Goal: Transaction & Acquisition: Purchase product/service

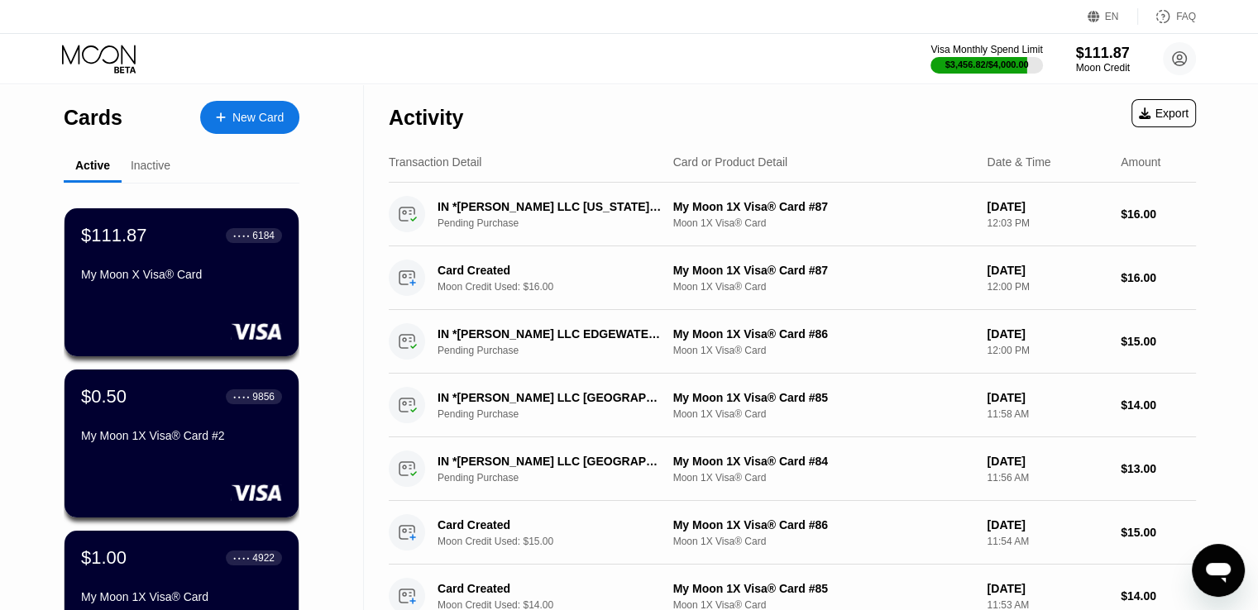
click at [268, 127] on div "New Card" at bounding box center [249, 117] width 99 height 33
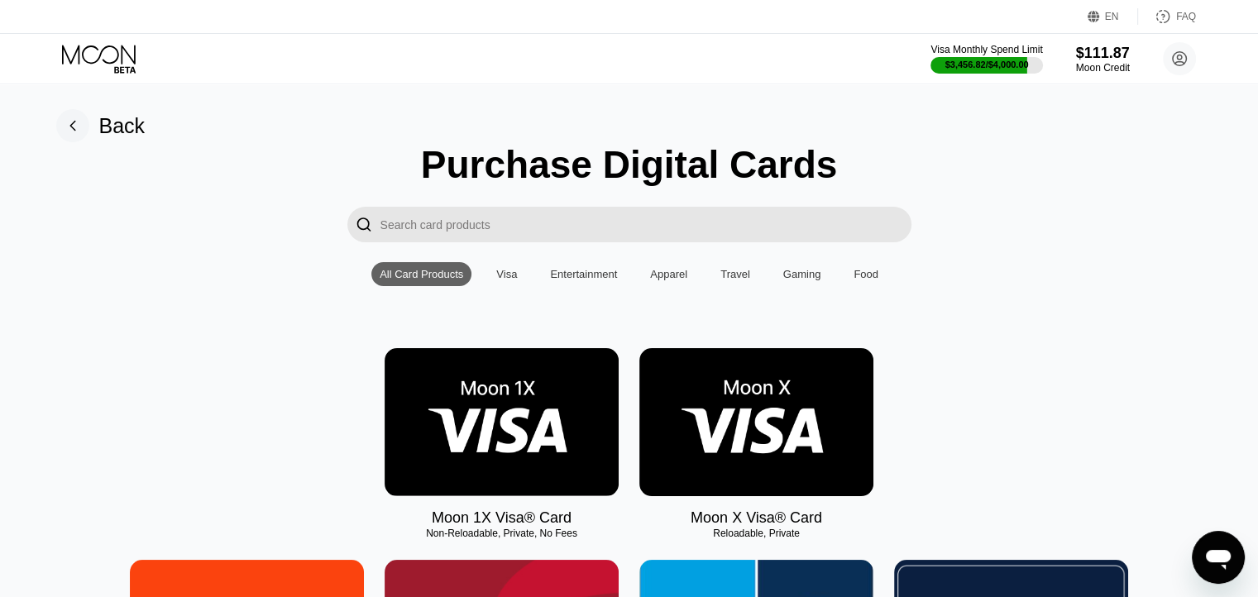
click at [525, 428] on img at bounding box center [502, 422] width 234 height 148
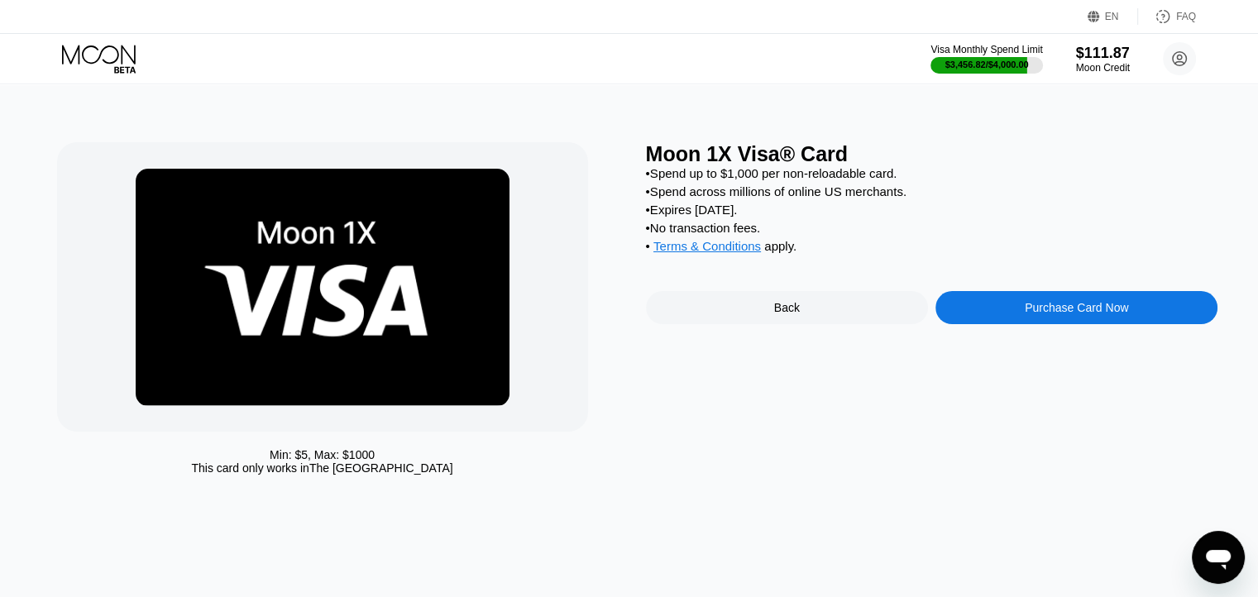
click at [1082, 314] on div "Purchase Card Now" at bounding box center [1076, 307] width 103 height 13
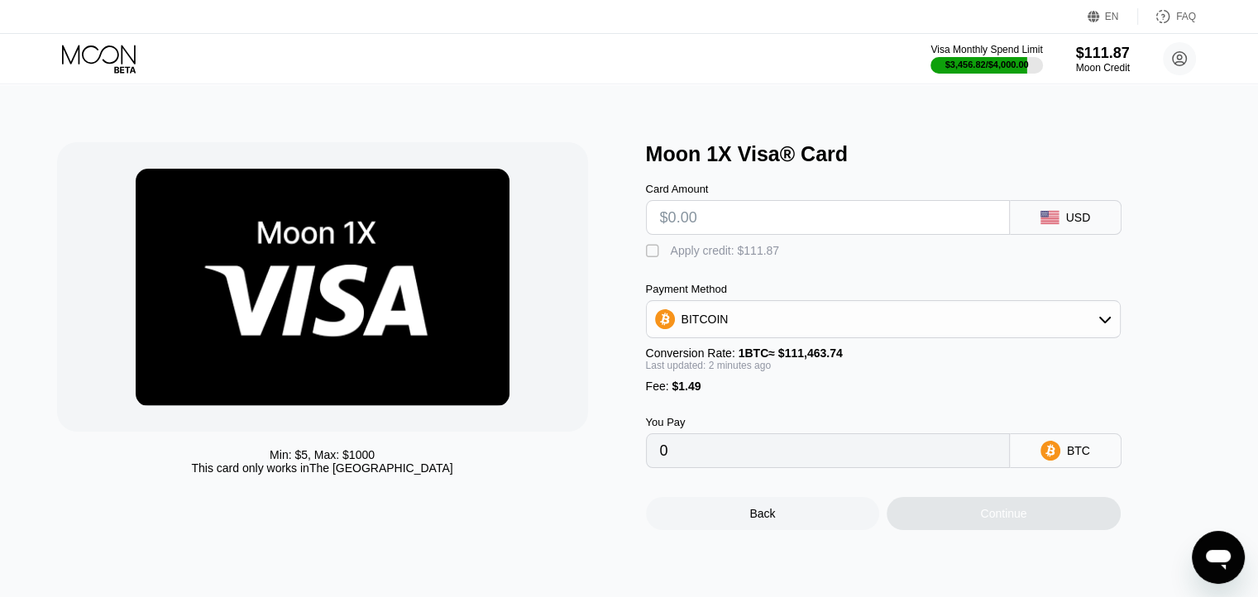
click at [721, 231] on input "text" at bounding box center [828, 217] width 336 height 33
paste input "$40.51"
type input "$40.51"
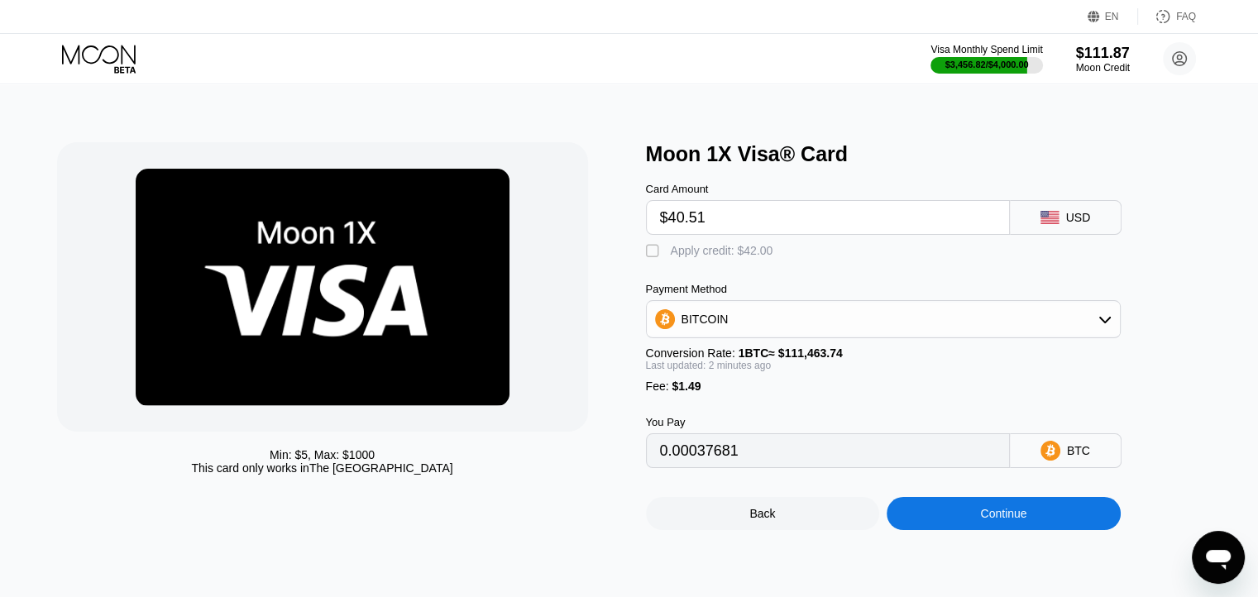
type input "0.00037681"
type input "$40.51"
click at [697, 257] on div "Apply credit: $42.00" at bounding box center [722, 250] width 103 height 13
type input "0"
click at [961, 530] on div "Continue" at bounding box center [1004, 513] width 234 height 33
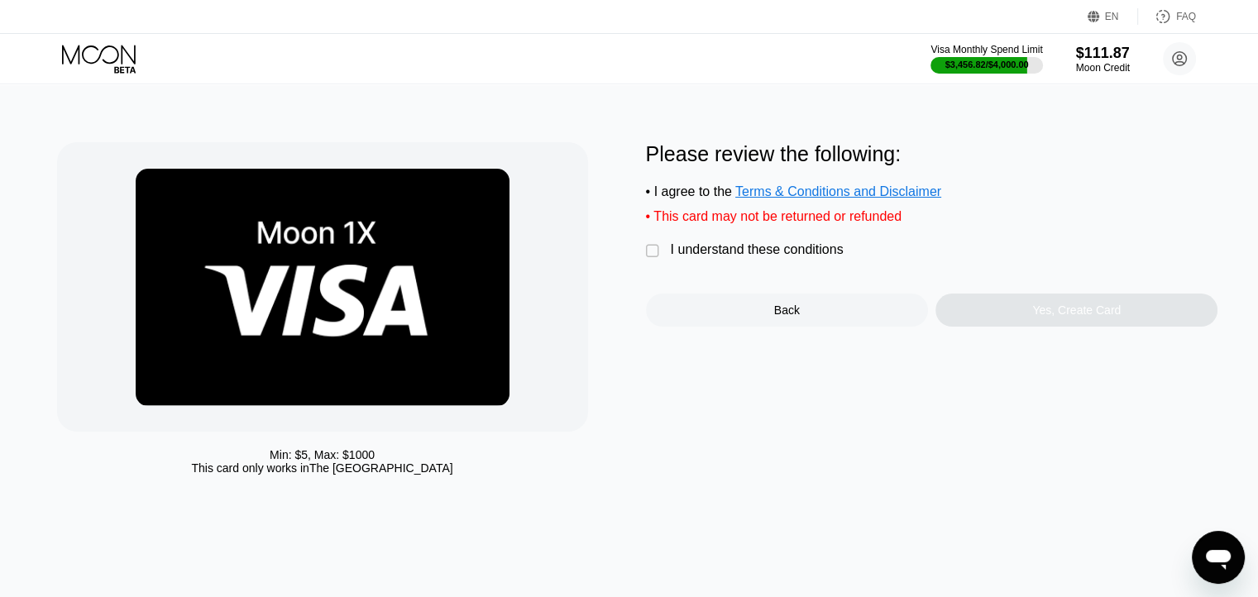
click at [773, 257] on div "I understand these conditions" at bounding box center [757, 249] width 173 height 15
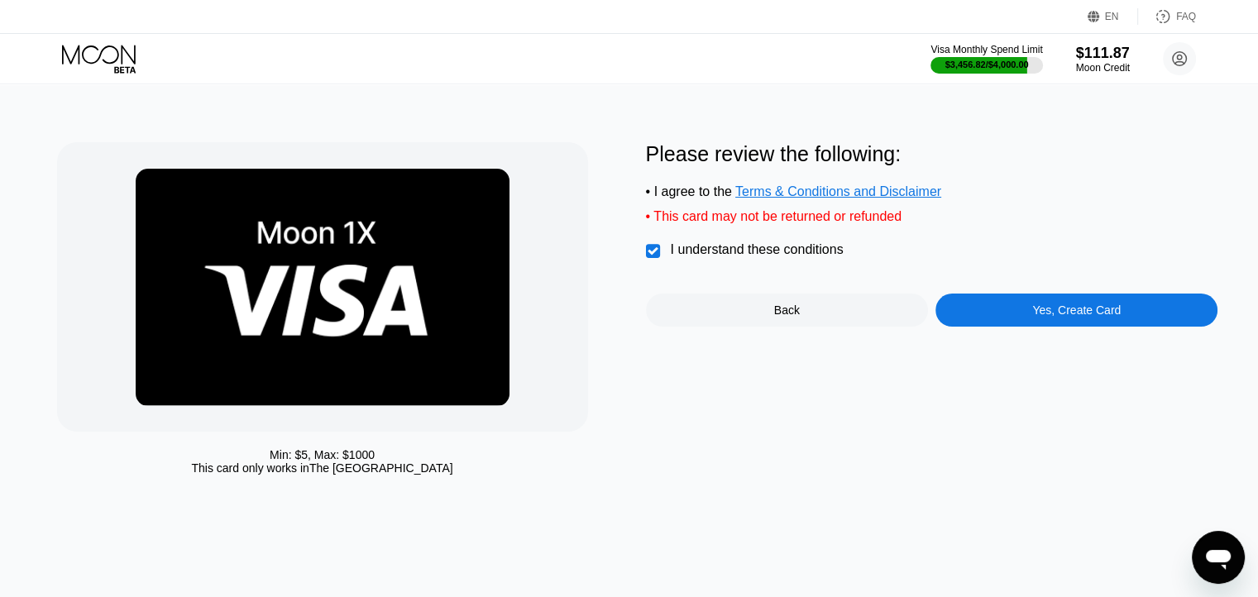
click at [978, 323] on div "Yes, Create Card" at bounding box center [1076, 310] width 282 height 33
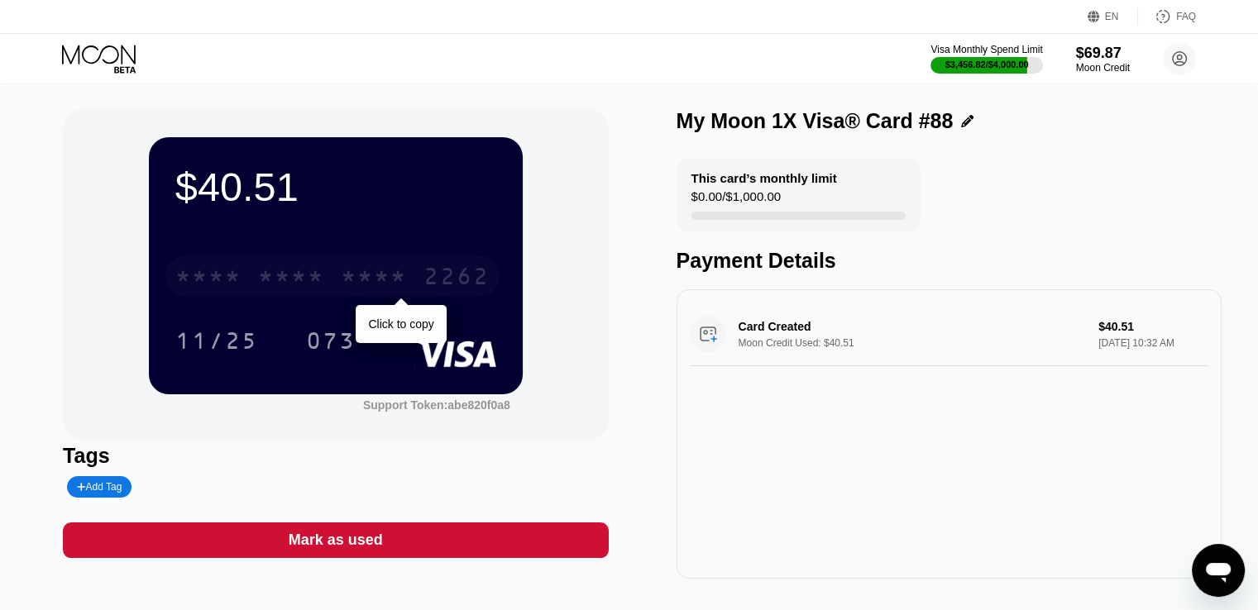
click at [433, 272] on div "2262" at bounding box center [456, 279] width 66 height 26
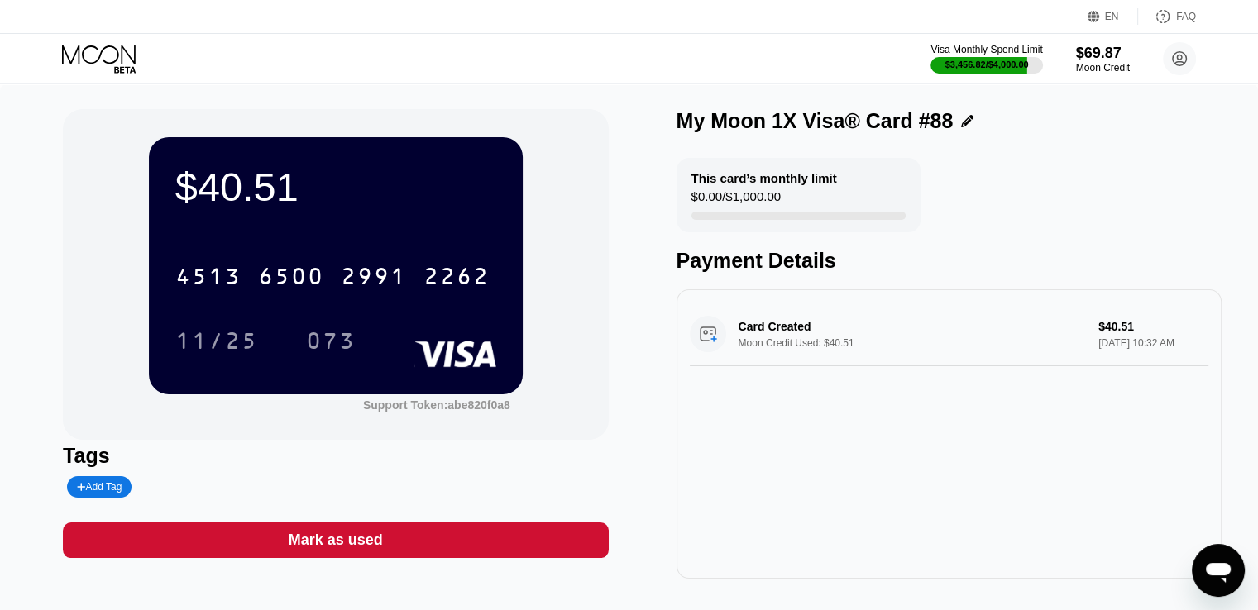
click at [93, 60] on icon at bounding box center [100, 59] width 77 height 29
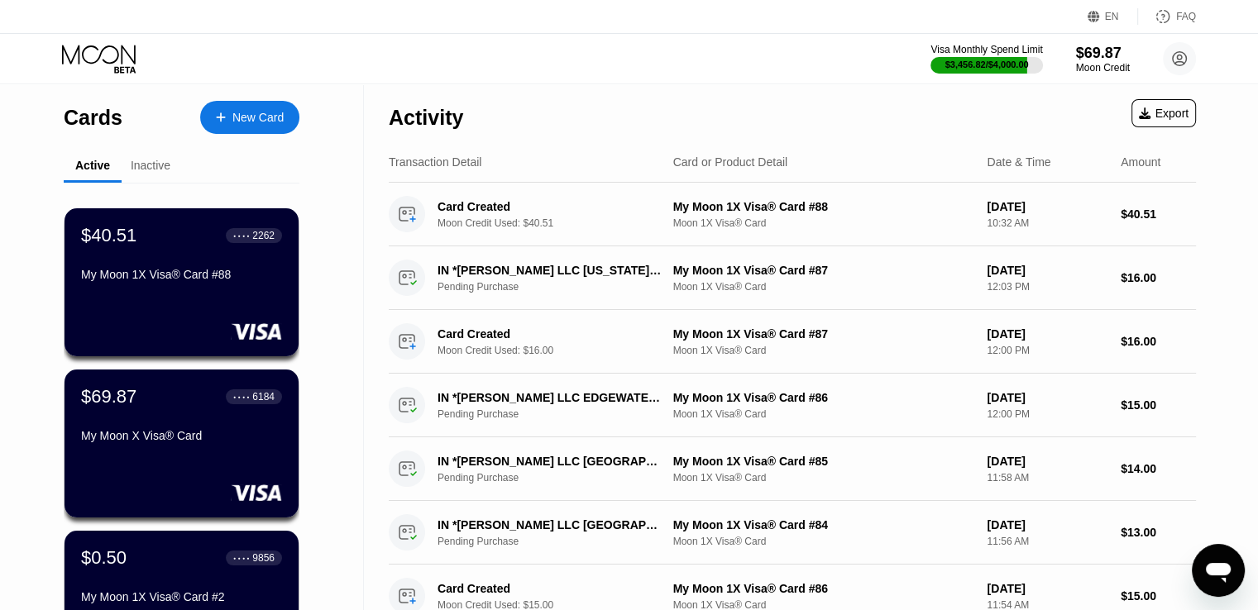
click at [266, 117] on div "New Card" at bounding box center [257, 118] width 51 height 14
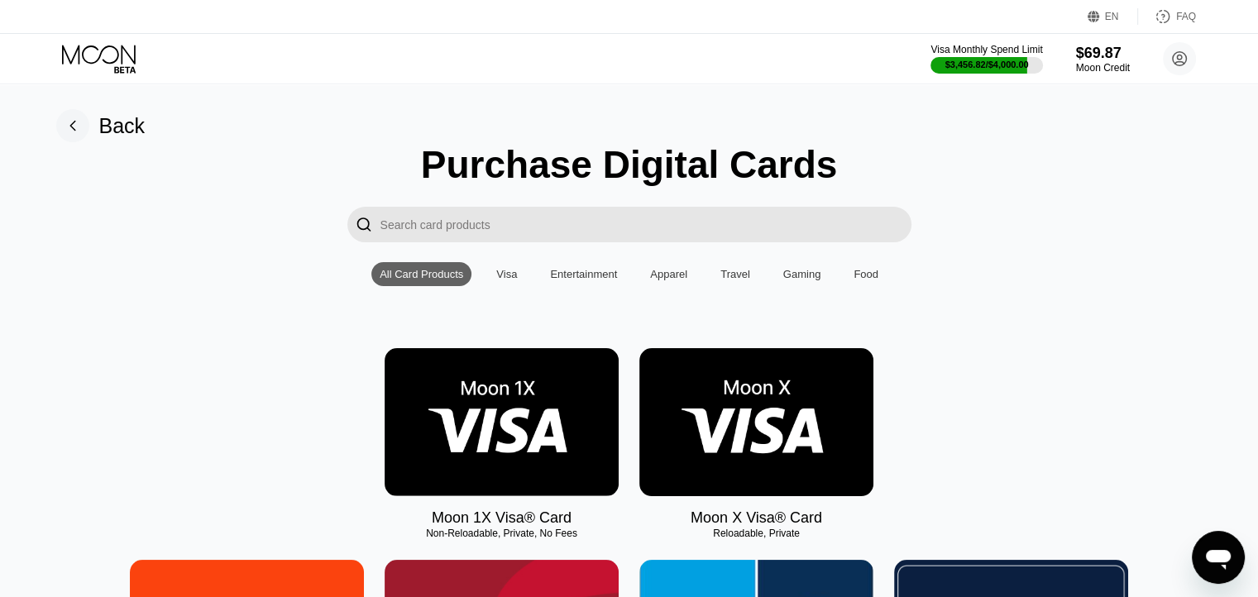
click at [526, 423] on img at bounding box center [502, 422] width 234 height 148
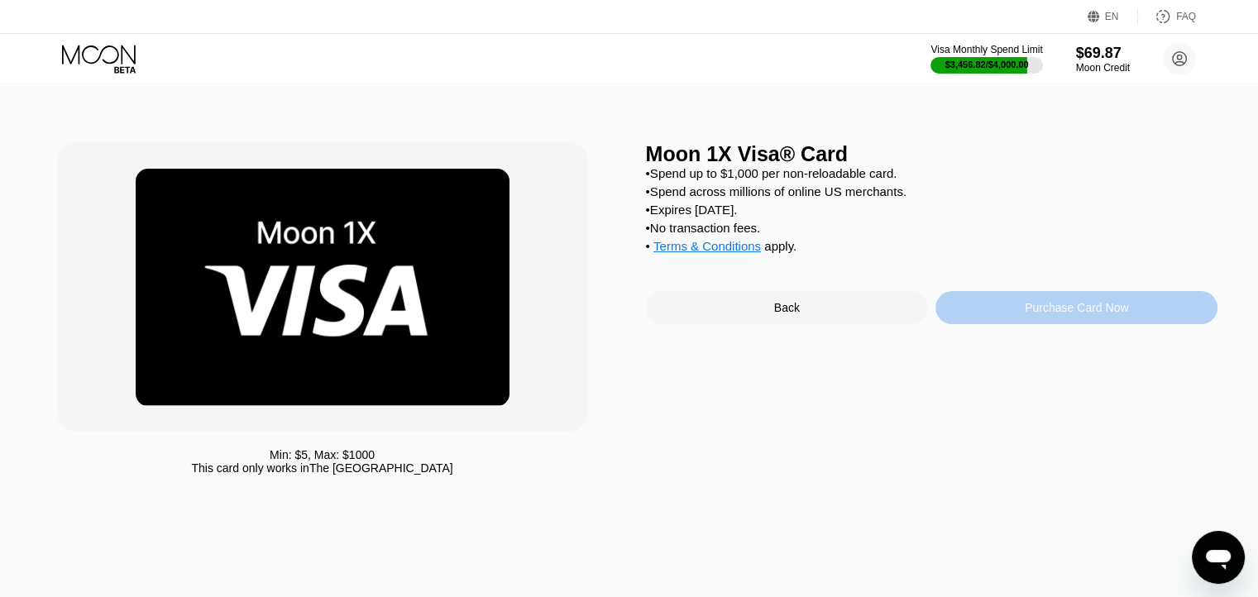
click at [1020, 322] on div "Purchase Card Now" at bounding box center [1076, 307] width 282 height 33
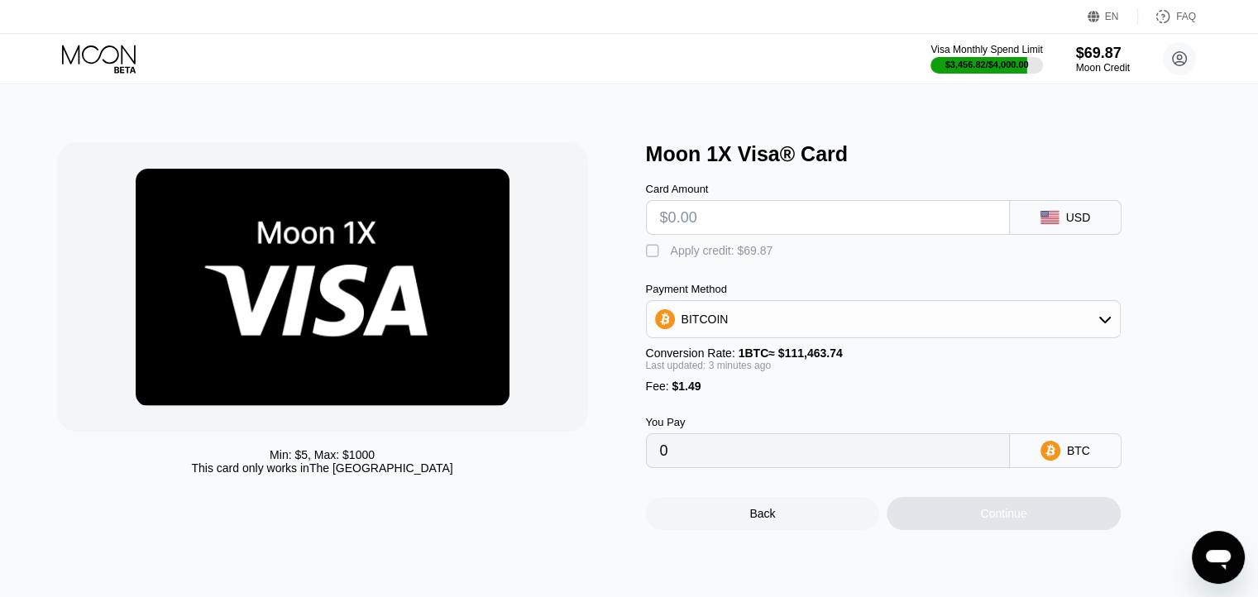
click at [725, 226] on input "text" at bounding box center [828, 217] width 336 height 33
type input "$3"
type input "0.00004024"
type input "$38"
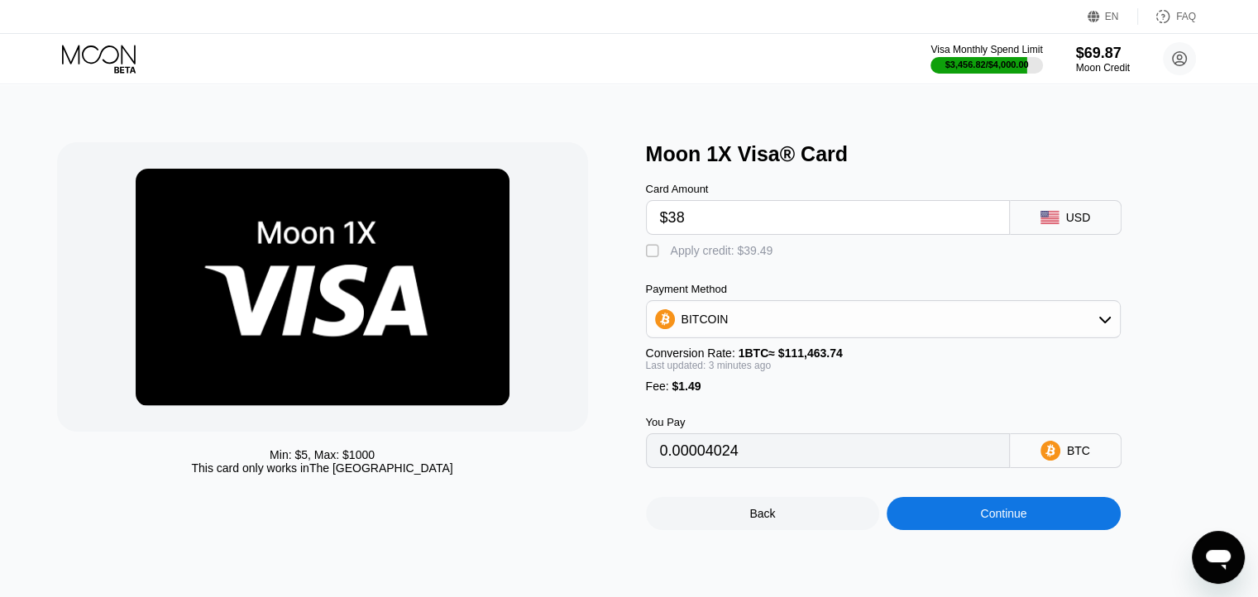
type input "0.00035389"
type input "$38"
click at [717, 256] on div "Apply credit: $39.49" at bounding box center [722, 250] width 103 height 13
type input "0"
click at [956, 529] on div "Continue" at bounding box center [1004, 513] width 234 height 33
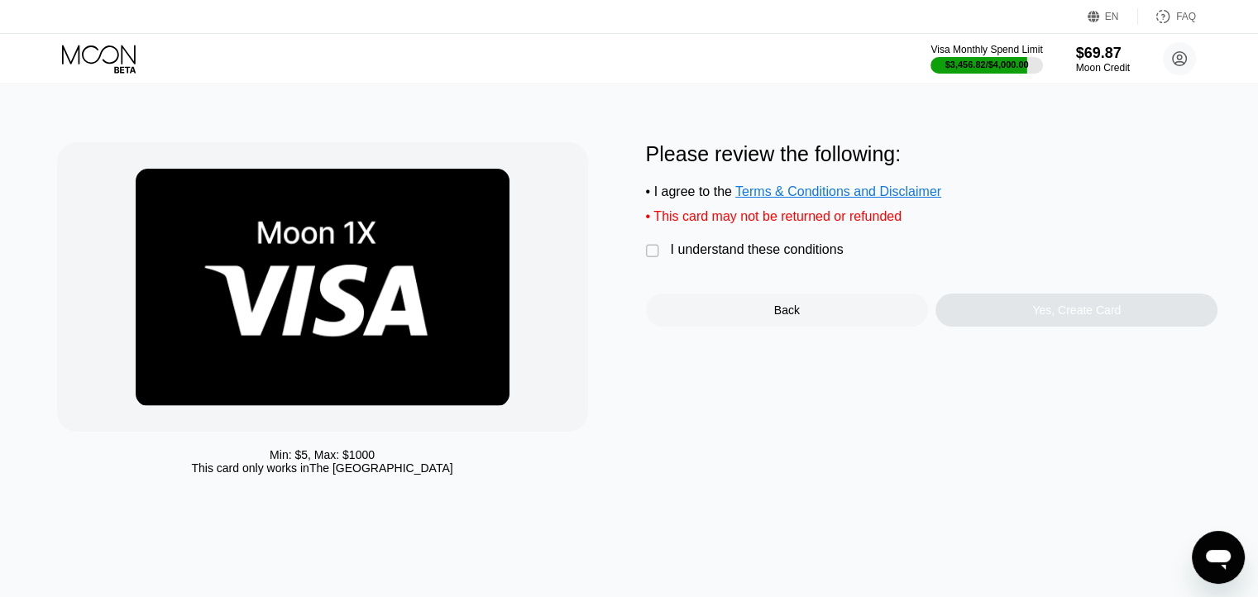
click at [735, 251] on div "Please review the following: • I agree to the Terms & Conditions and Disclaimer…" at bounding box center [932, 234] width 572 height 184
click at [731, 257] on div "I understand these conditions" at bounding box center [757, 249] width 173 height 15
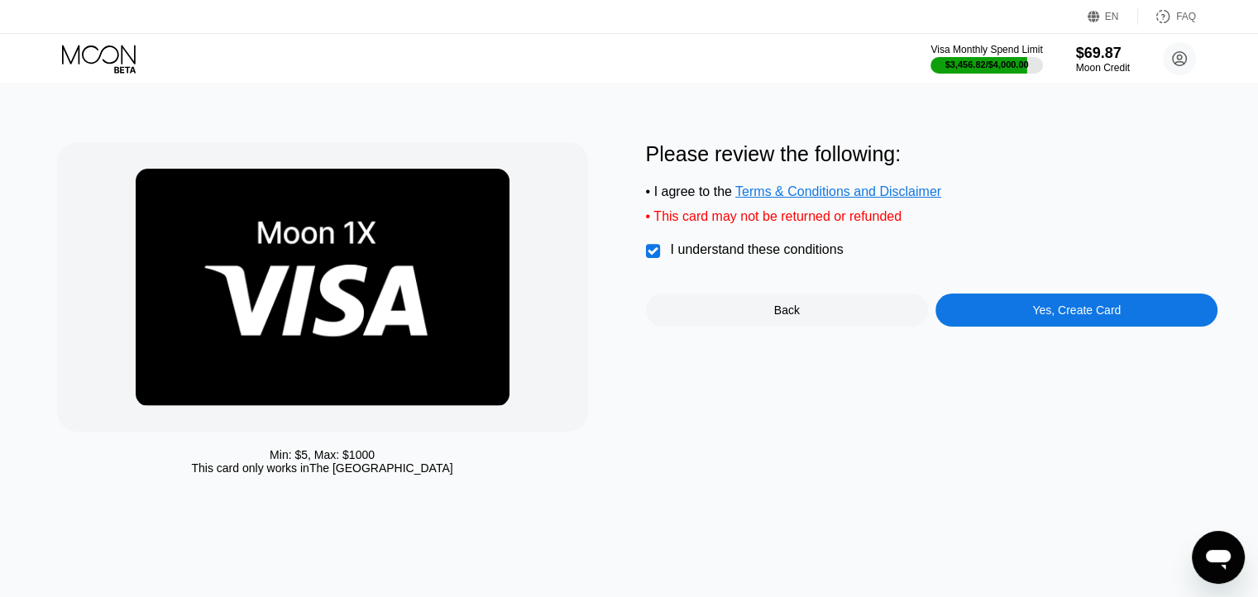
click at [1002, 327] on div "Yes, Create Card" at bounding box center [1076, 310] width 282 height 33
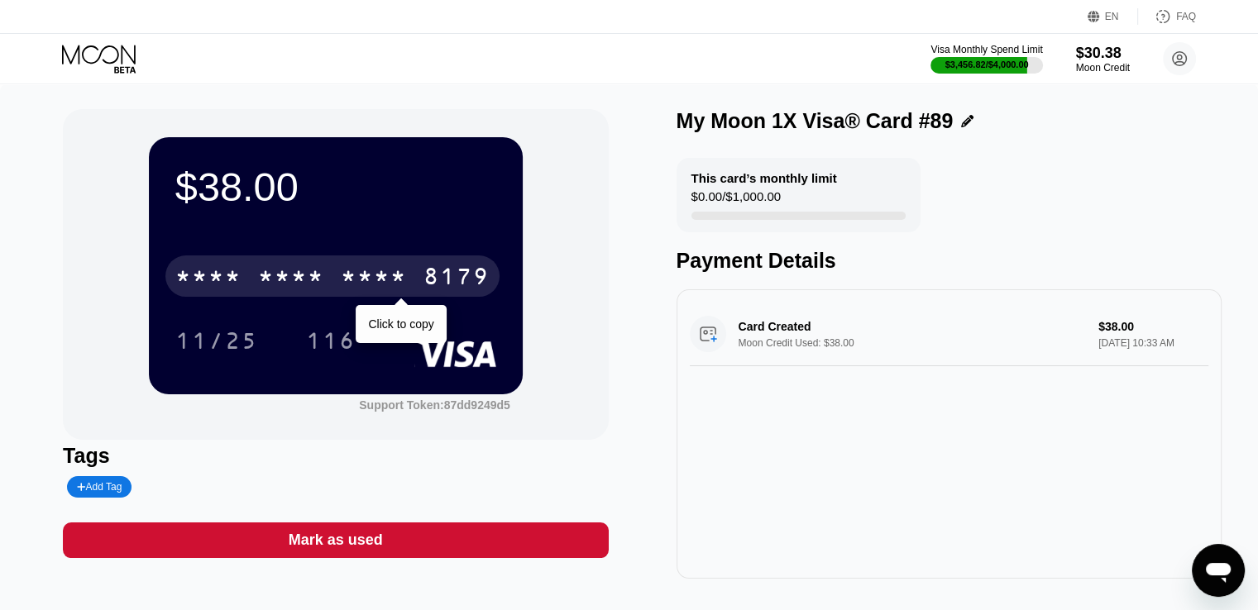
click at [462, 277] on div "8179" at bounding box center [456, 279] width 66 height 26
click at [466, 285] on div "8179" at bounding box center [456, 279] width 66 height 26
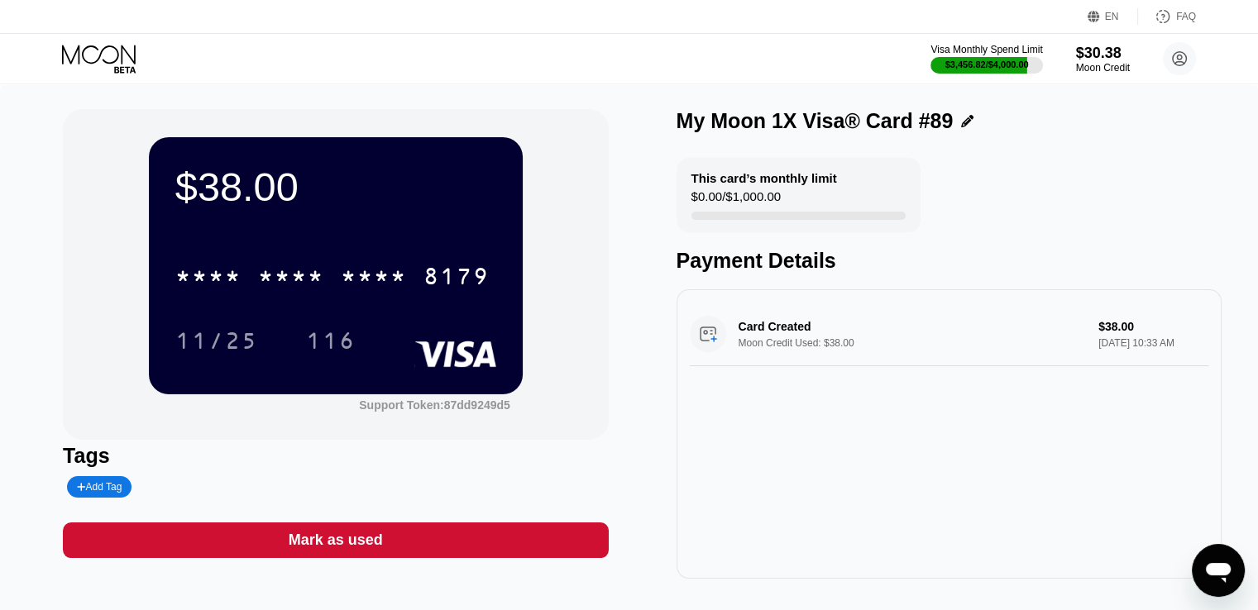
click at [79, 57] on icon at bounding box center [100, 59] width 77 height 29
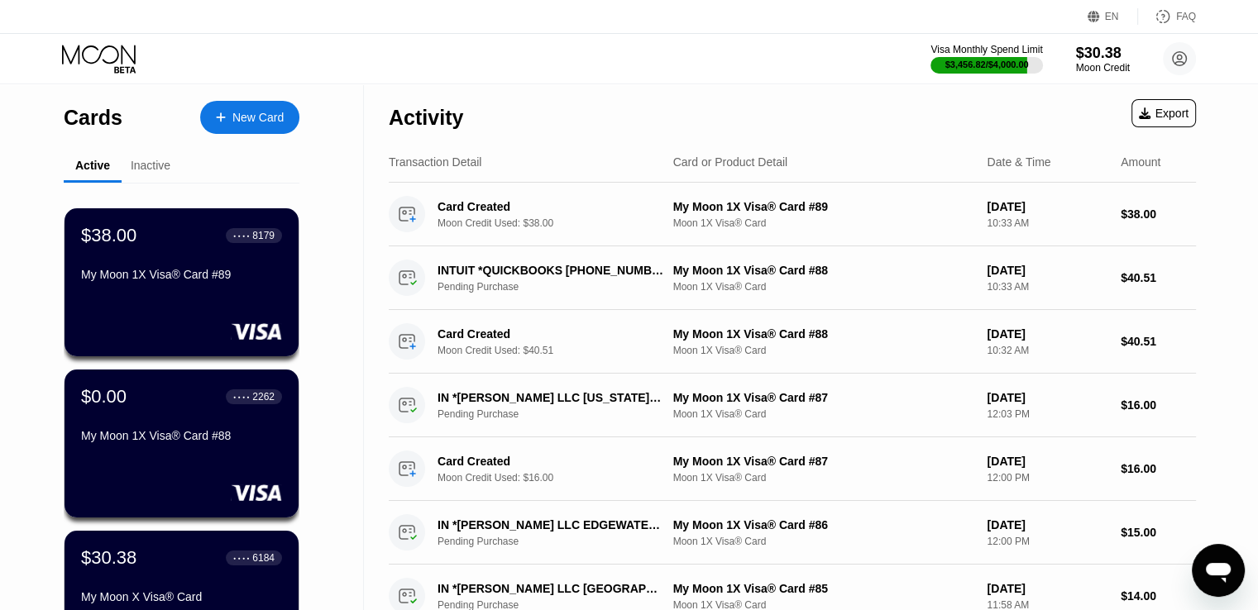
click at [251, 133] on div "New Card" at bounding box center [249, 117] width 99 height 33
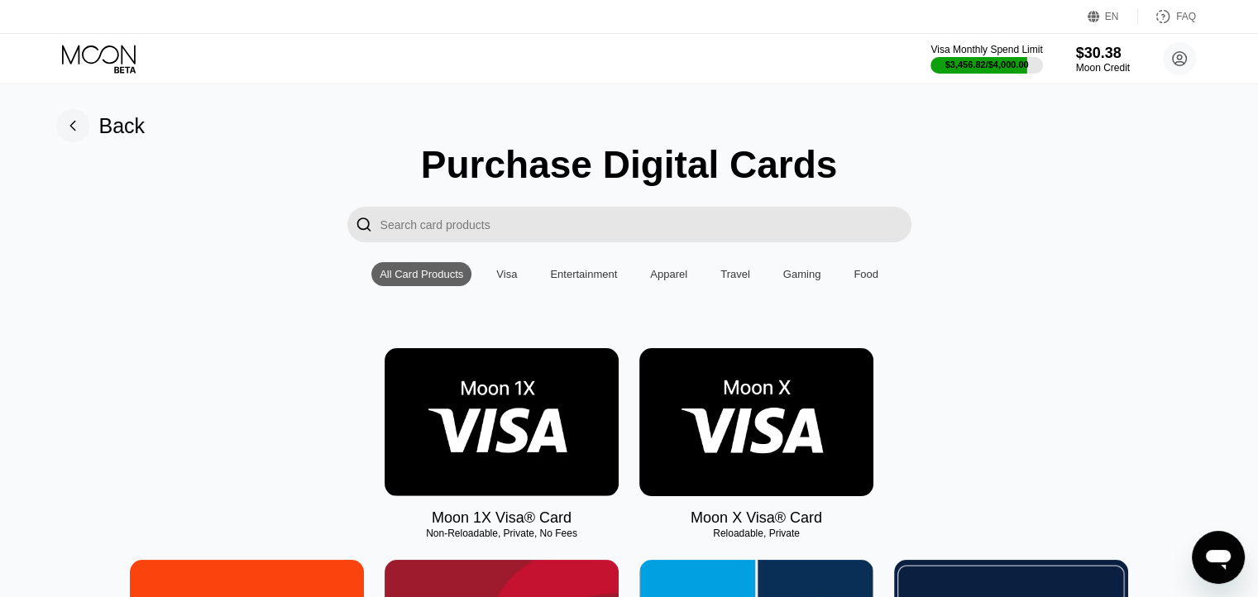
click at [510, 434] on img at bounding box center [502, 422] width 234 height 148
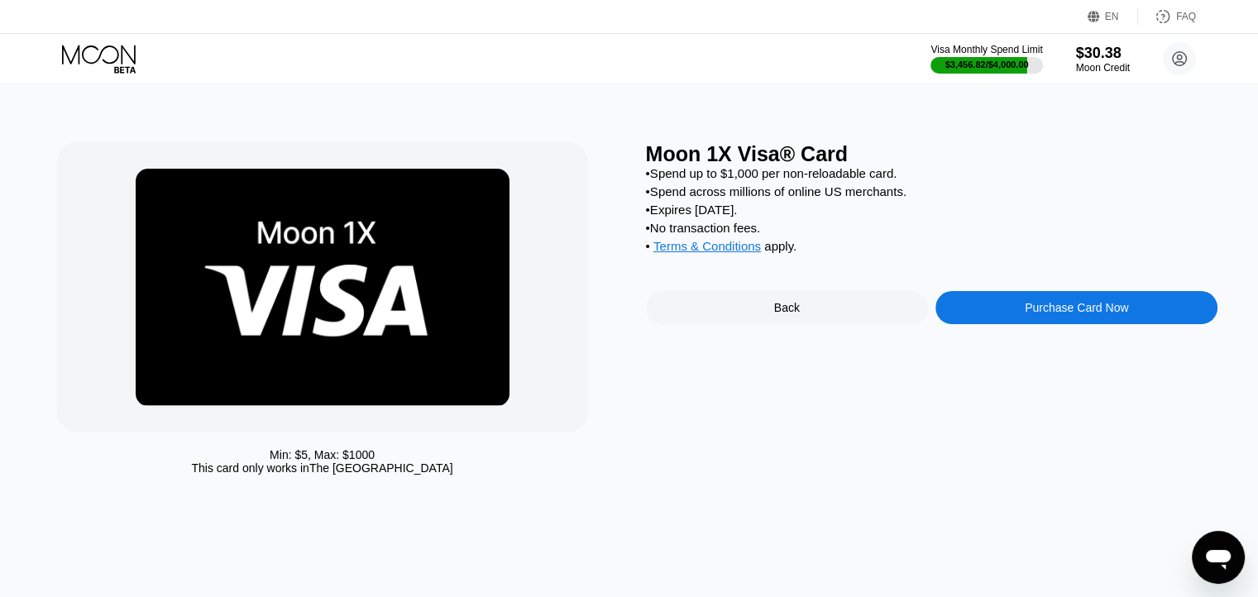
click at [1038, 324] on div "Purchase Card Now" at bounding box center [1076, 307] width 282 height 33
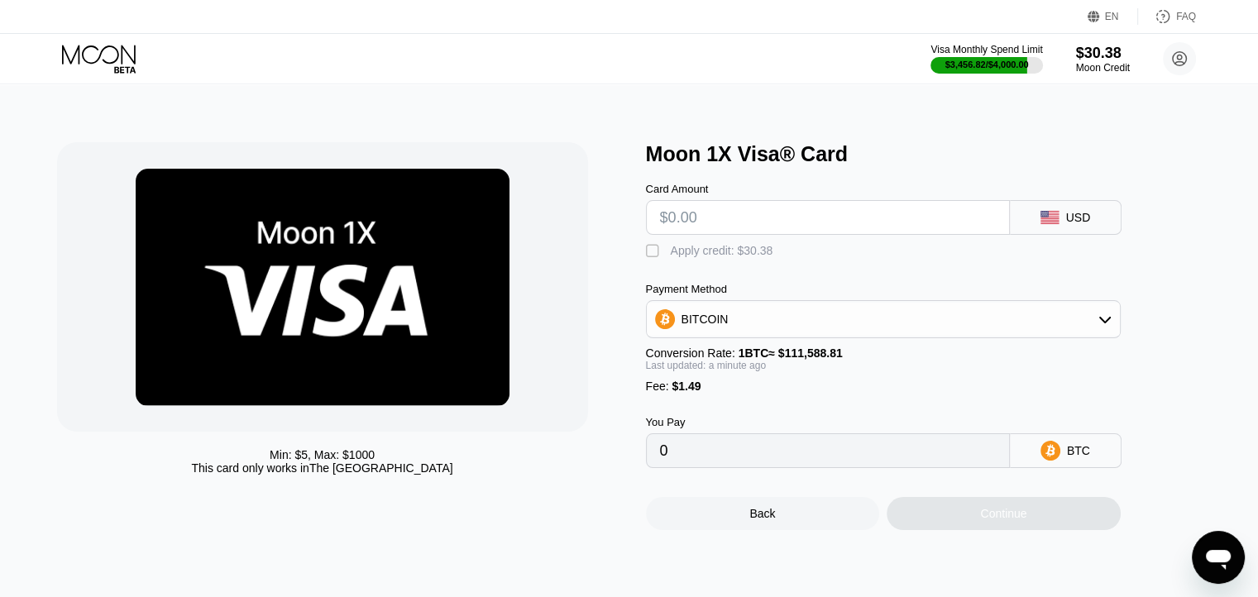
click at [771, 232] on input "text" at bounding box center [828, 217] width 336 height 33
type input "$19"
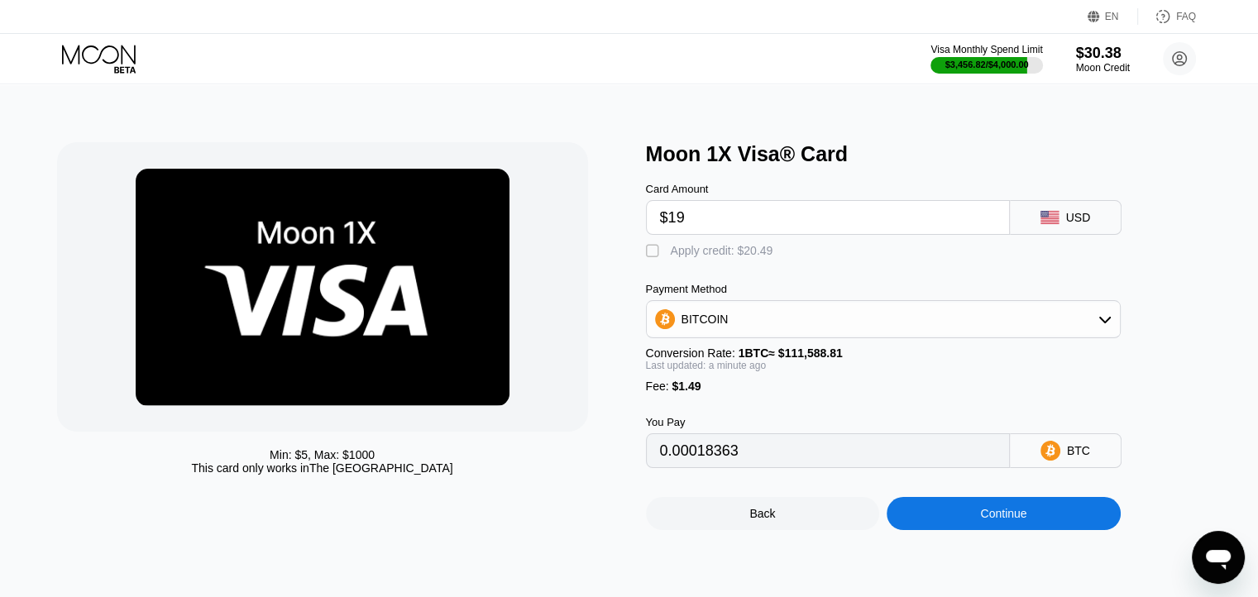
type input "0.00018363"
type input "$19"
click at [740, 256] on div "Apply credit: $20.49" at bounding box center [722, 250] width 103 height 13
type input "0"
click at [959, 521] on div "Continue" at bounding box center [1004, 513] width 234 height 33
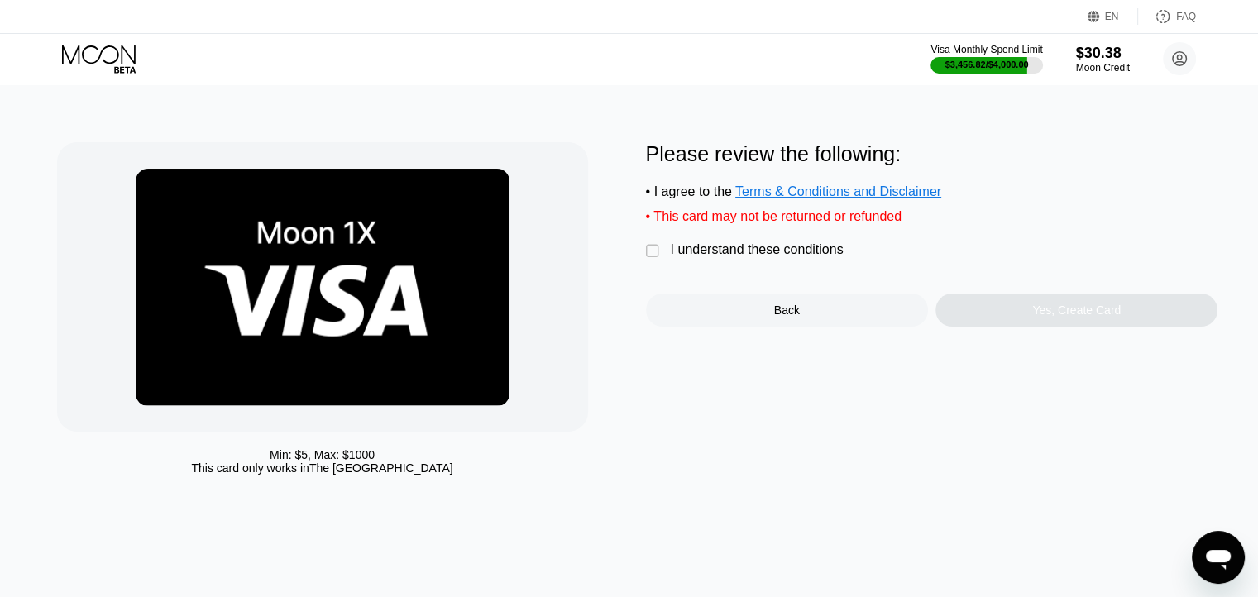
click at [795, 275] on div "Please review the following: • I agree to the Terms & Conditions and Disclaimer…" at bounding box center [932, 234] width 572 height 184
click at [798, 257] on div "I understand these conditions" at bounding box center [757, 249] width 173 height 15
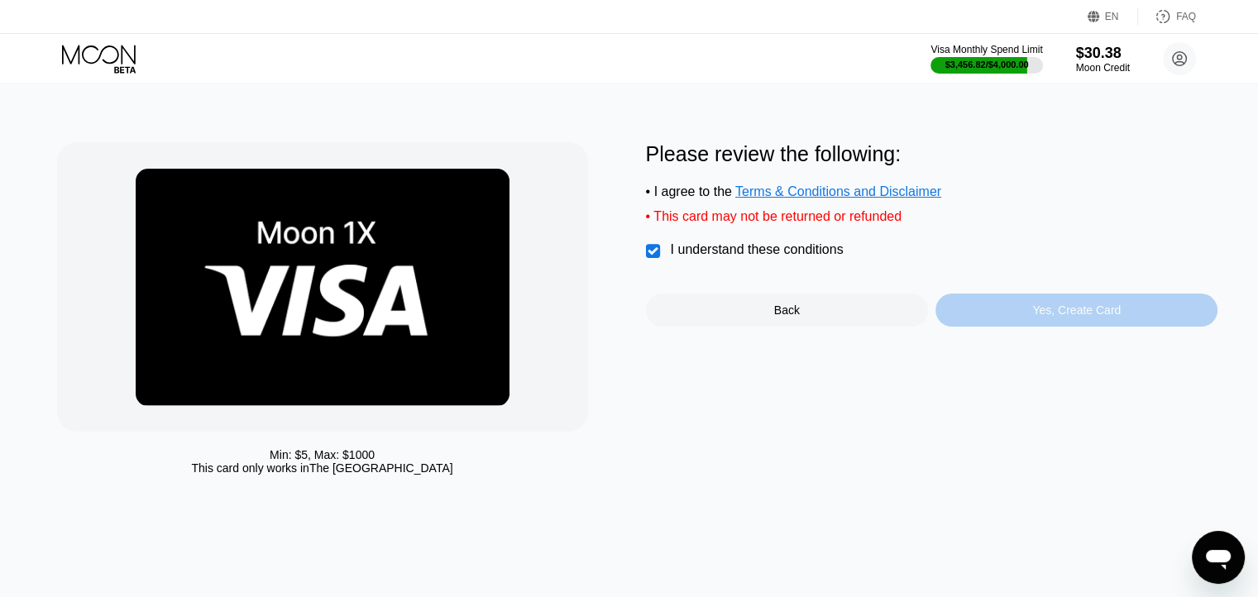
click at [1069, 317] on div "Yes, Create Card" at bounding box center [1076, 310] width 89 height 13
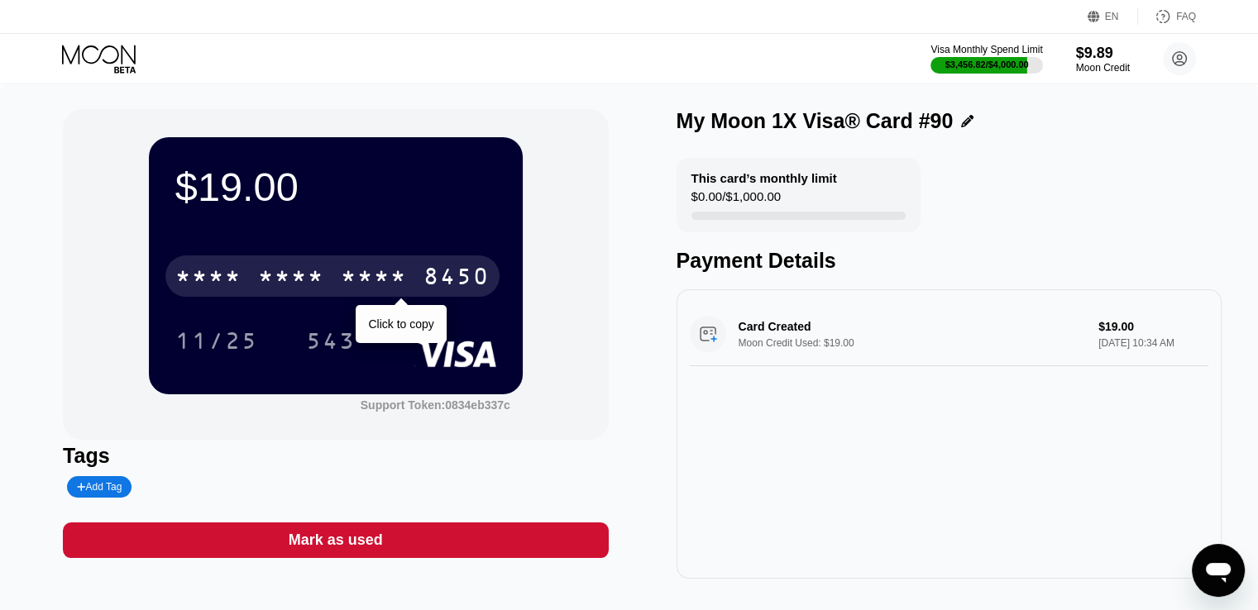
click at [473, 275] on div "8450" at bounding box center [456, 279] width 66 height 26
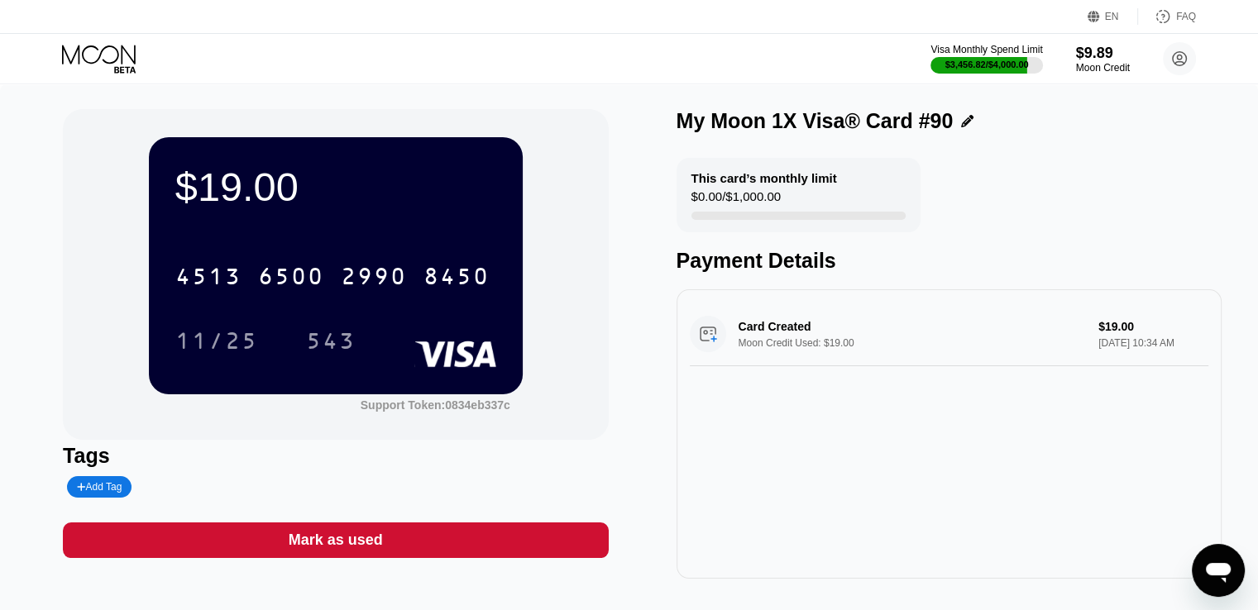
click at [103, 60] on icon at bounding box center [100, 59] width 77 height 29
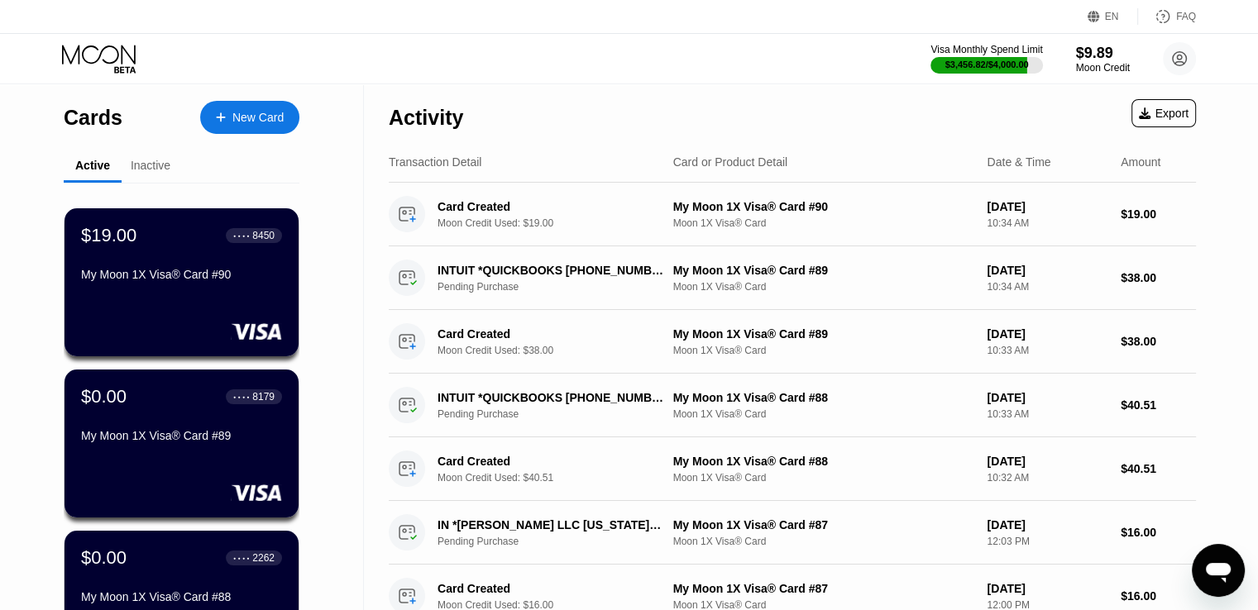
scroll to position [331, 0]
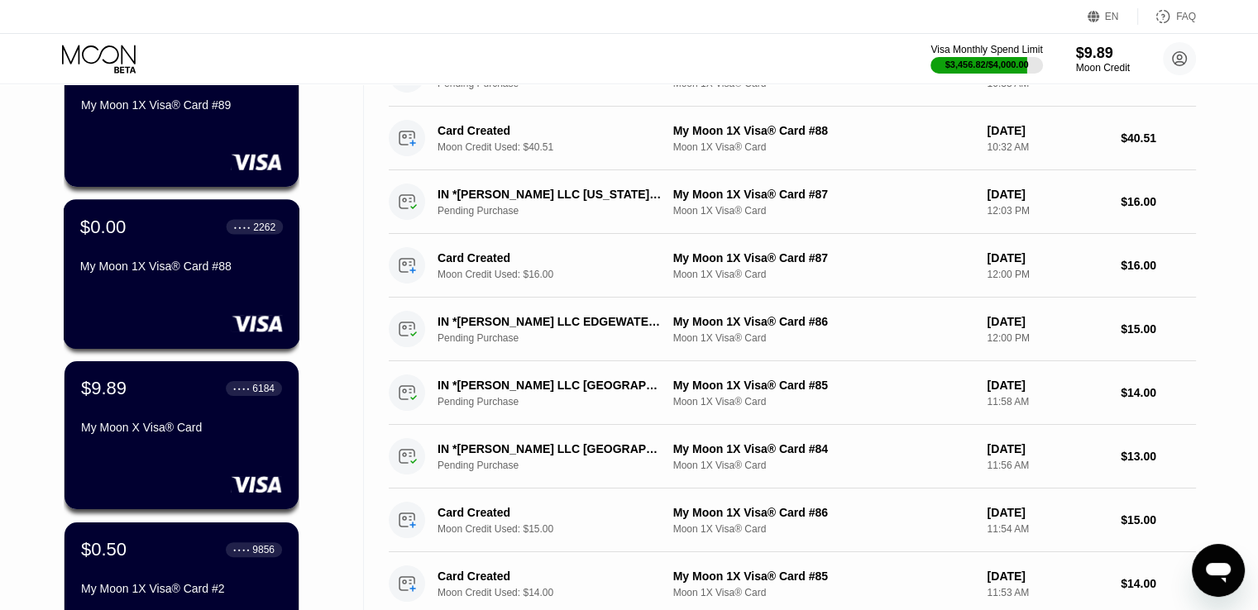
click at [182, 273] on div "My Moon 1X Visa® Card #88" at bounding box center [181, 266] width 203 height 13
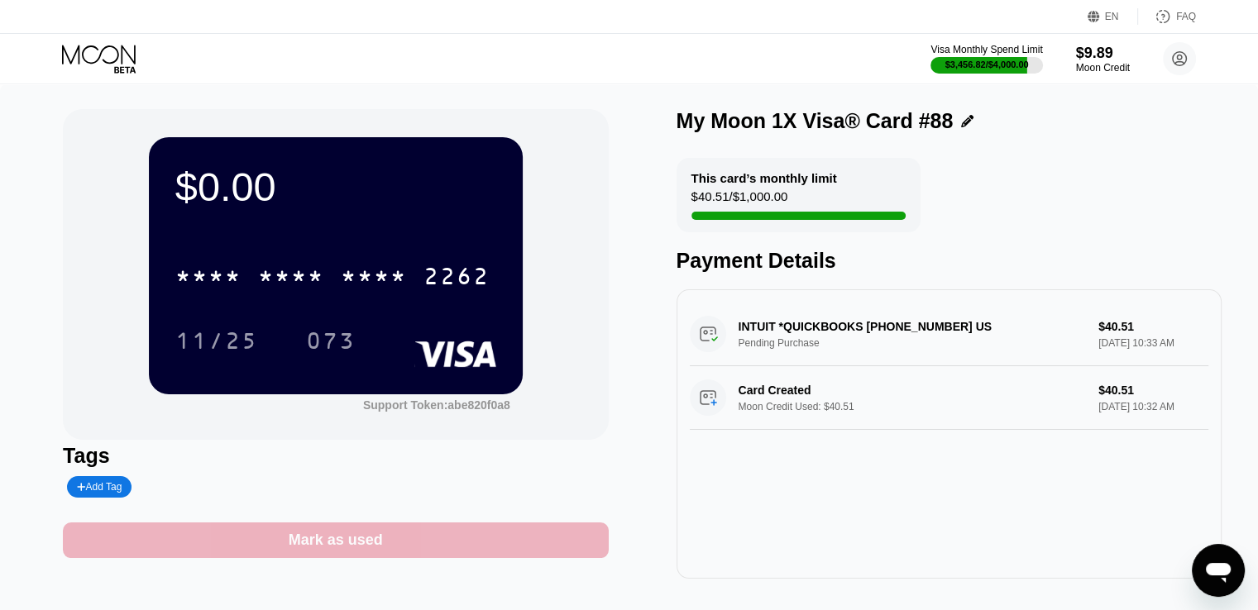
click at [313, 544] on div "Mark as used" at bounding box center [336, 540] width 94 height 19
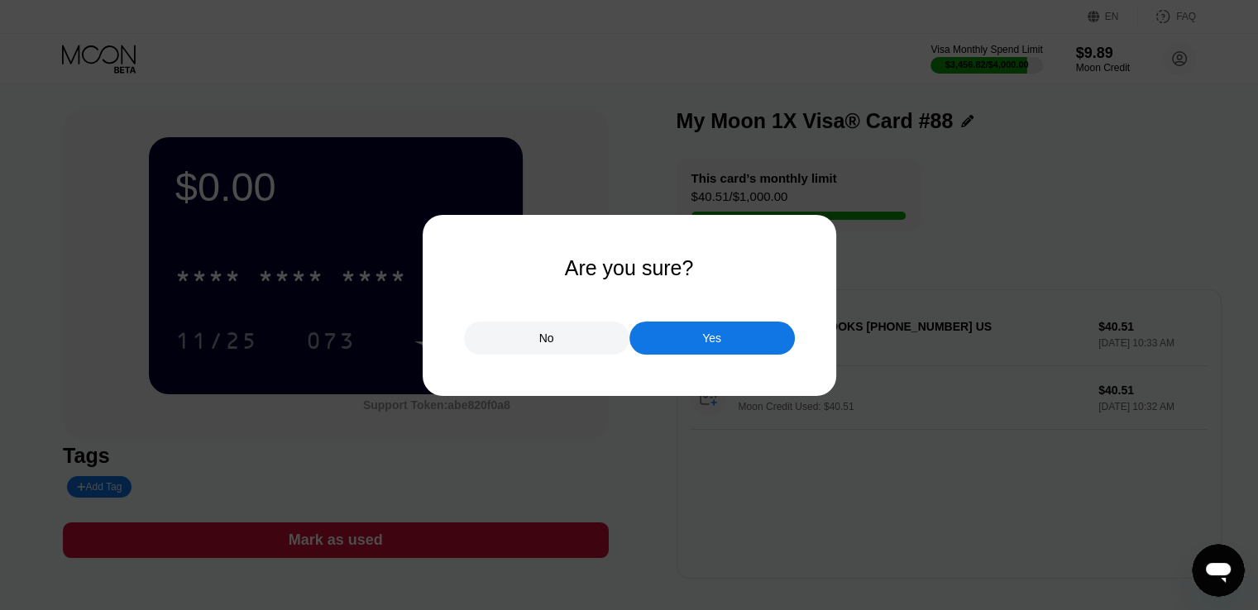
click at [672, 345] on div "Yes" at bounding box center [711, 338] width 165 height 33
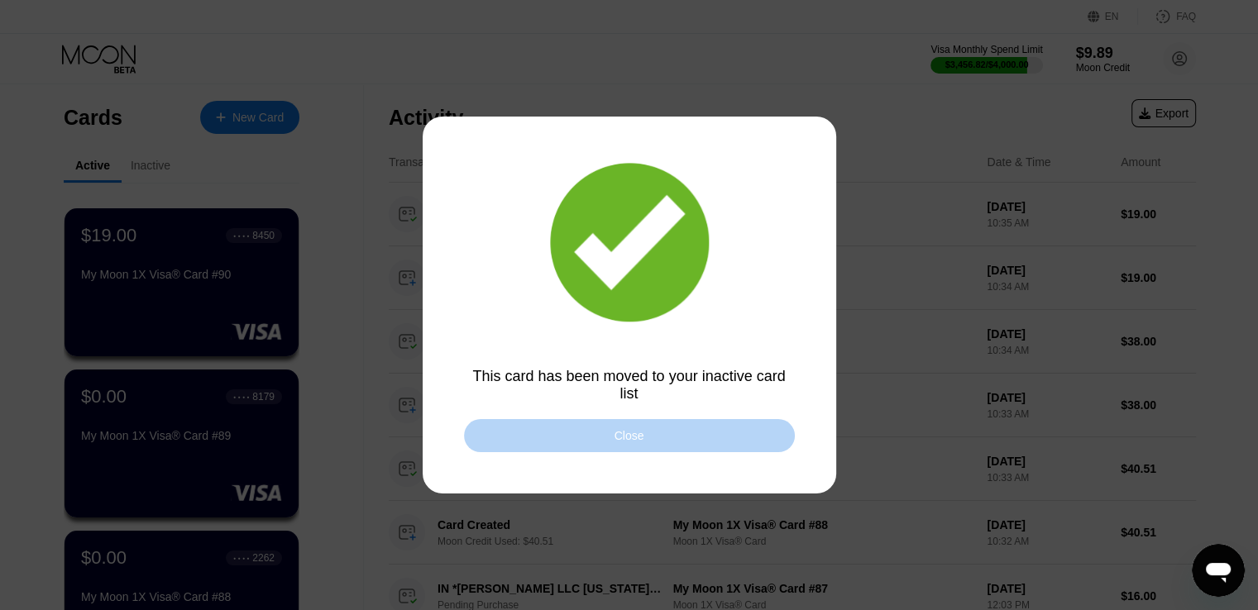
click at [577, 437] on div "Close" at bounding box center [629, 435] width 331 height 33
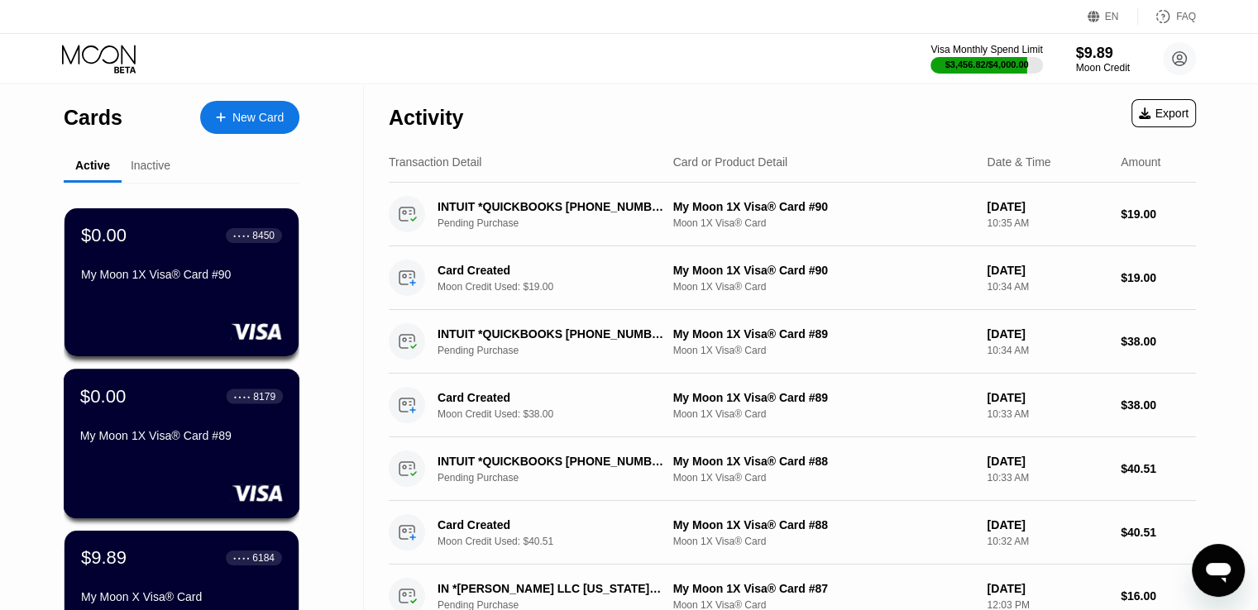
click at [149, 441] on div "My Moon 1X Visa® Card #89" at bounding box center [181, 435] width 203 height 13
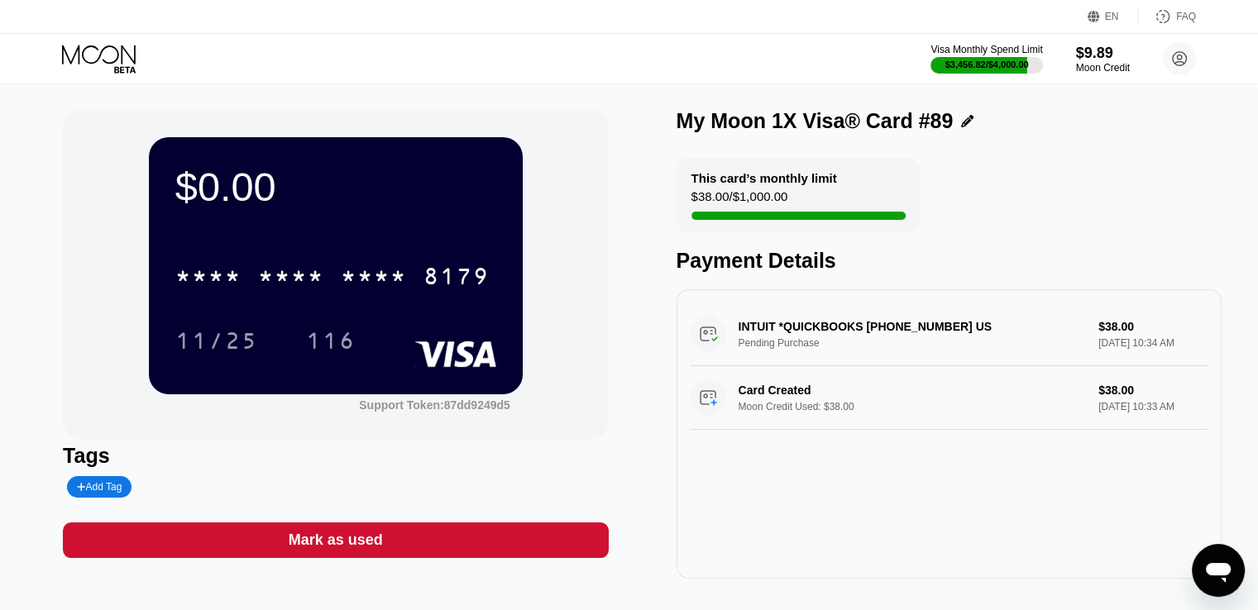
click at [298, 540] on div "Mark as used" at bounding box center [336, 540] width 94 height 19
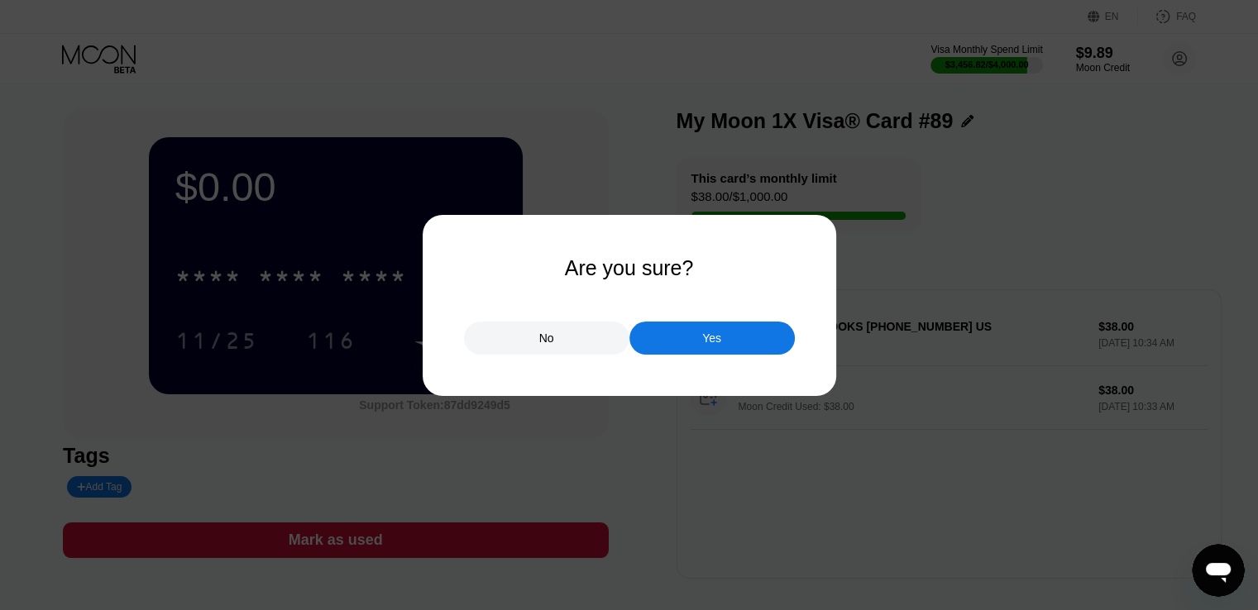
click at [708, 349] on div "Yes" at bounding box center [711, 338] width 165 height 33
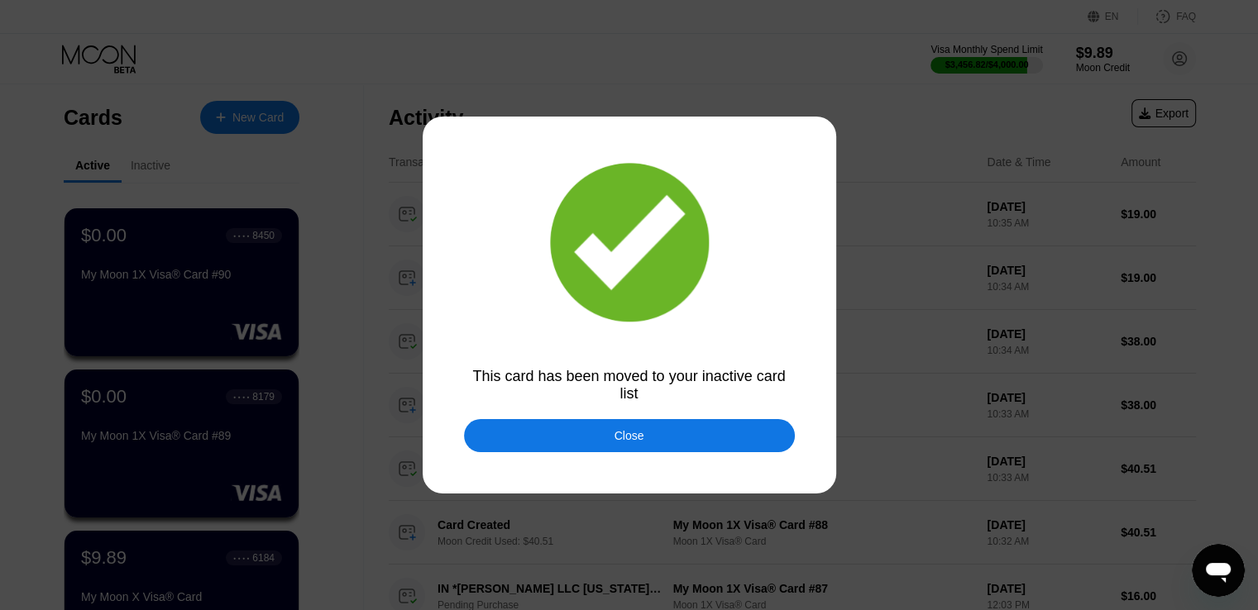
click at [575, 437] on div "Close" at bounding box center [629, 435] width 331 height 33
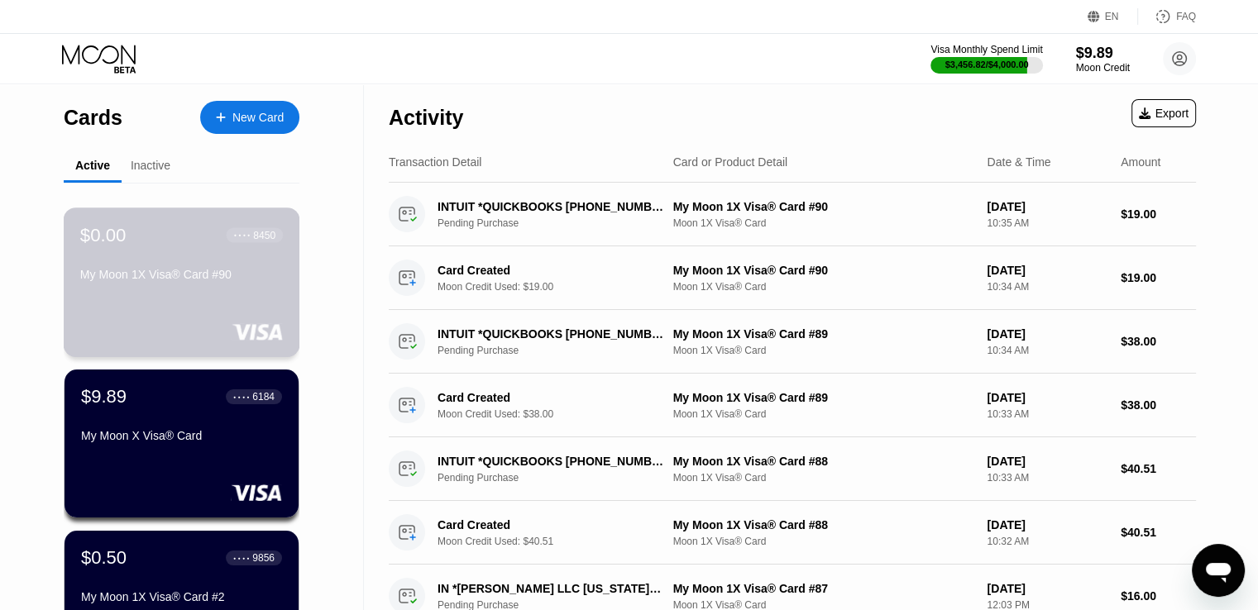
click at [205, 288] on div "My Moon 1X Visa® Card #90" at bounding box center [181, 278] width 203 height 20
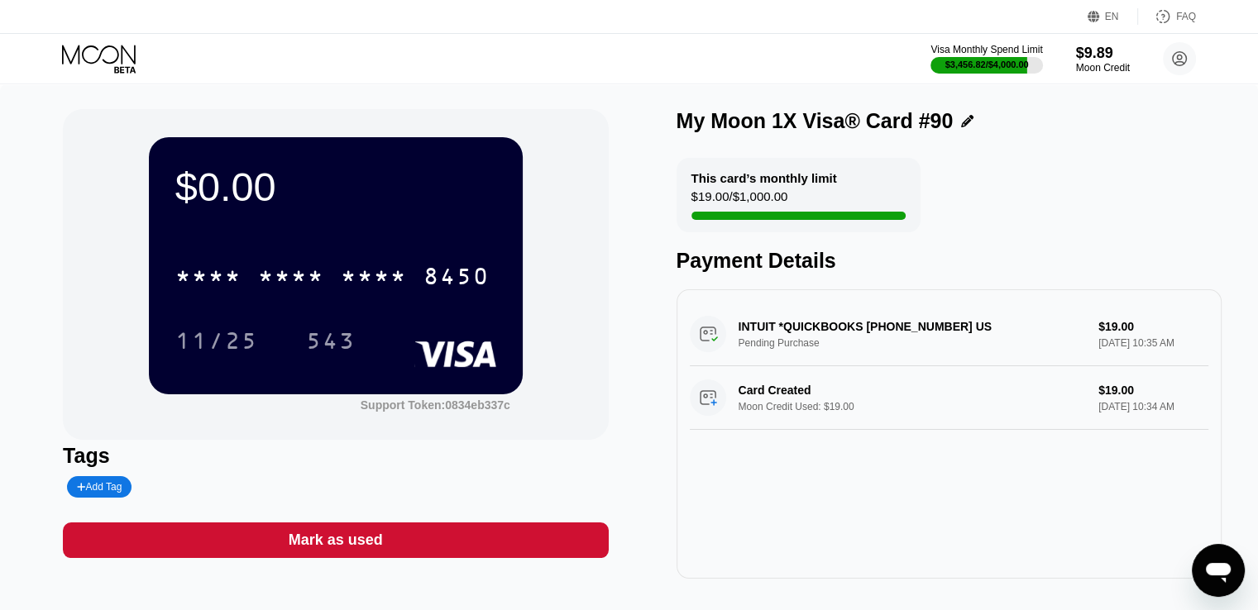
click at [373, 546] on div "Mark as used" at bounding box center [336, 540] width 94 height 19
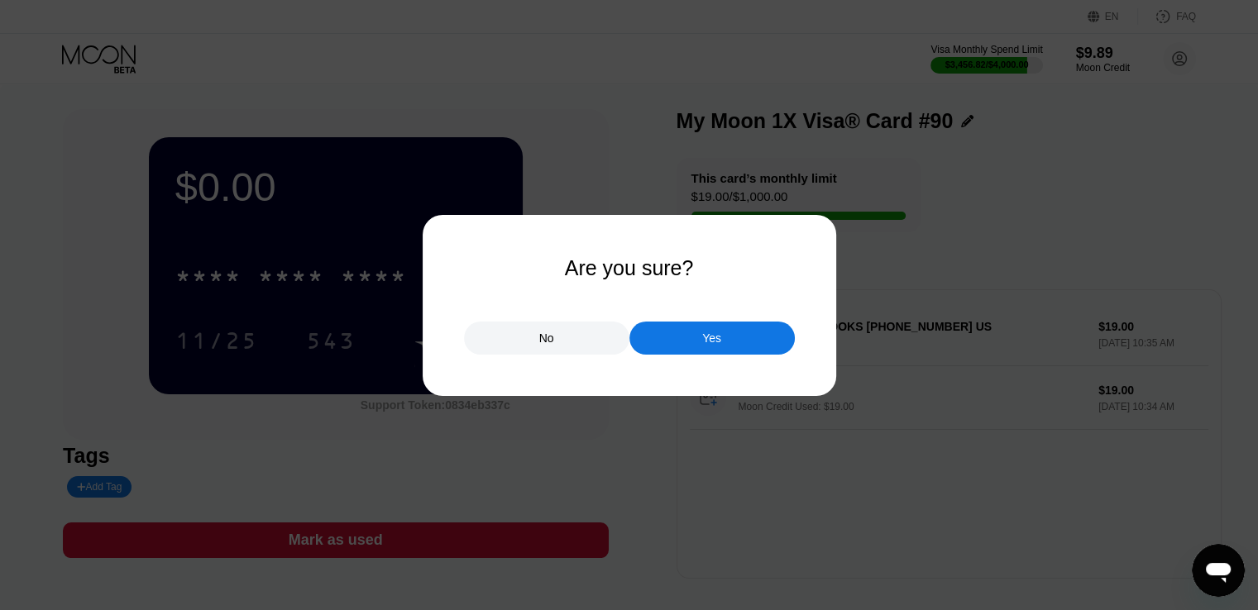
click at [716, 338] on div "Yes" at bounding box center [711, 338] width 19 height 15
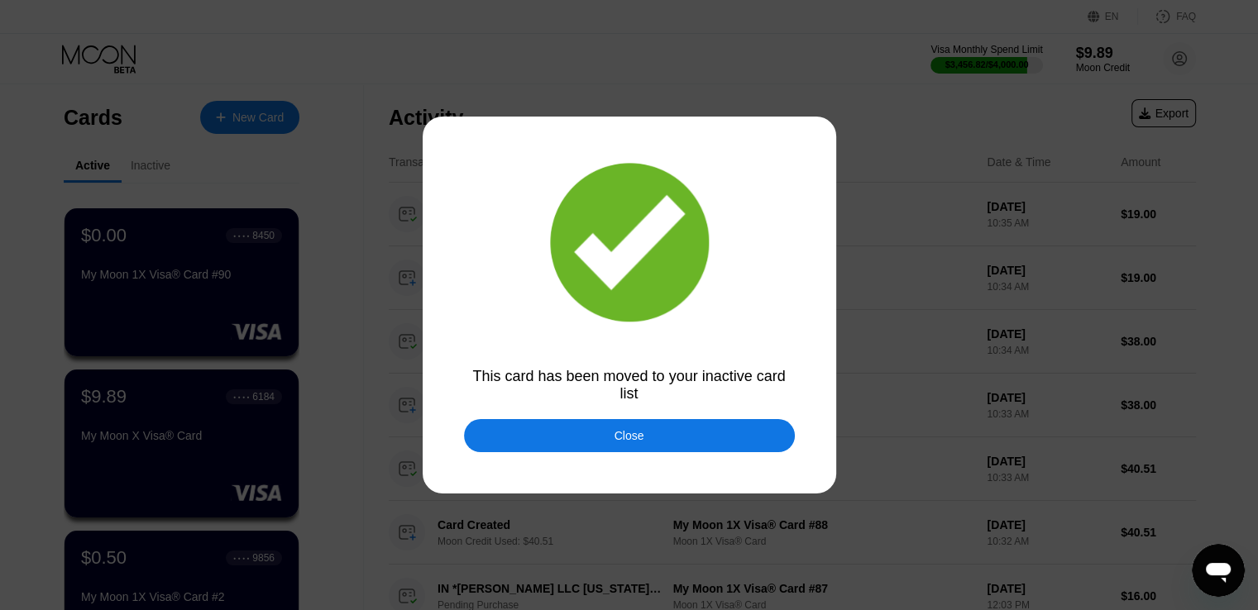
click at [581, 445] on div "Close" at bounding box center [629, 435] width 331 height 33
